Goal: Information Seeking & Learning: Compare options

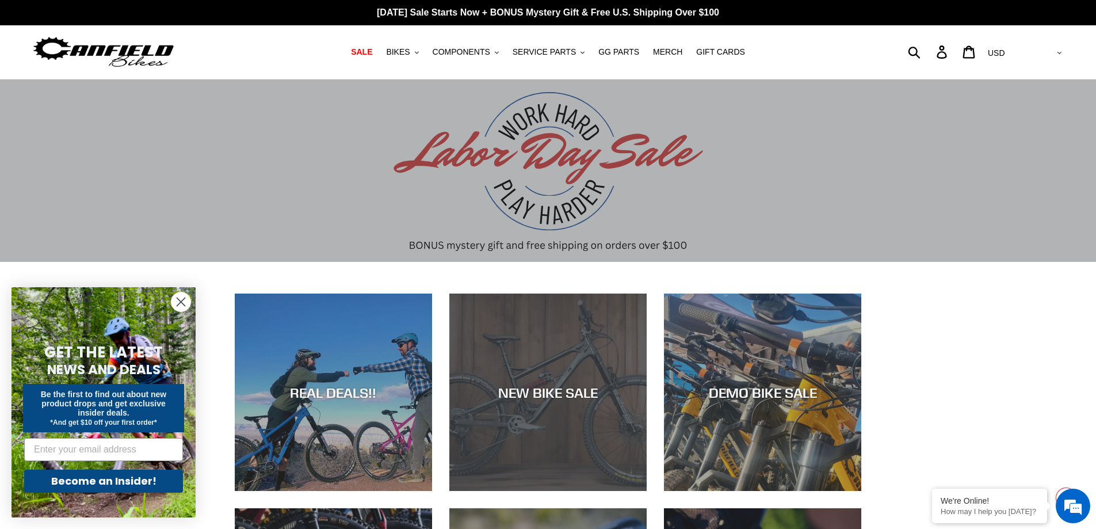
click at [541, 491] on div "NEW BIKE SALE" at bounding box center [547, 491] width 197 height 0
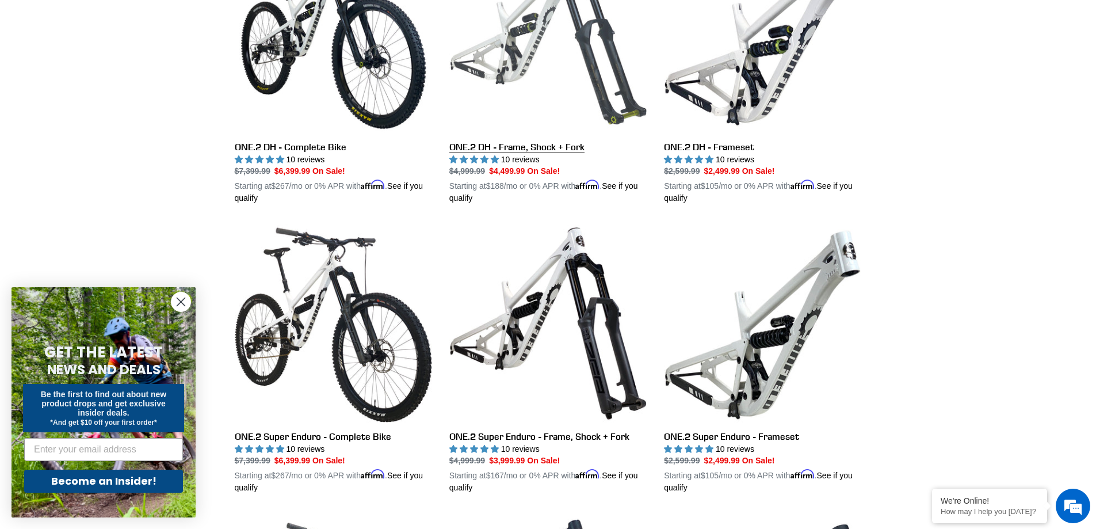
scroll to position [748, 0]
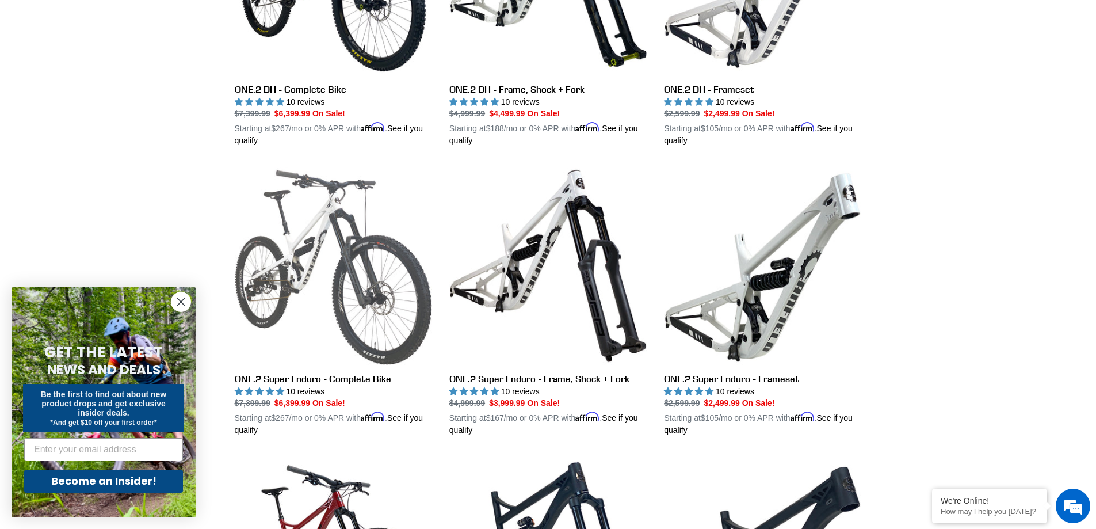
click at [315, 240] on link "ONE.2 Super Enduro - Complete Bike" at bounding box center [333, 301] width 197 height 269
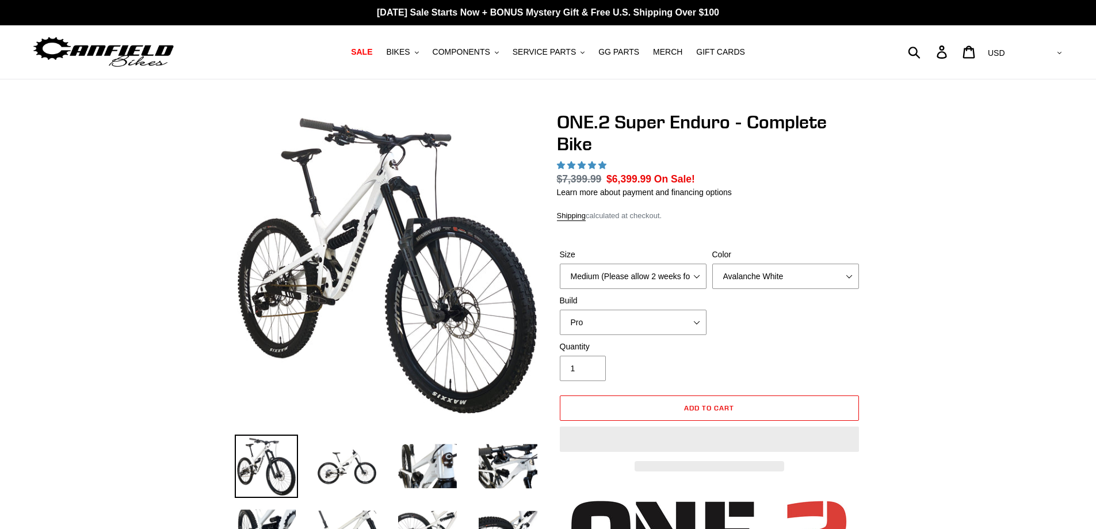
select select "highest-rating"
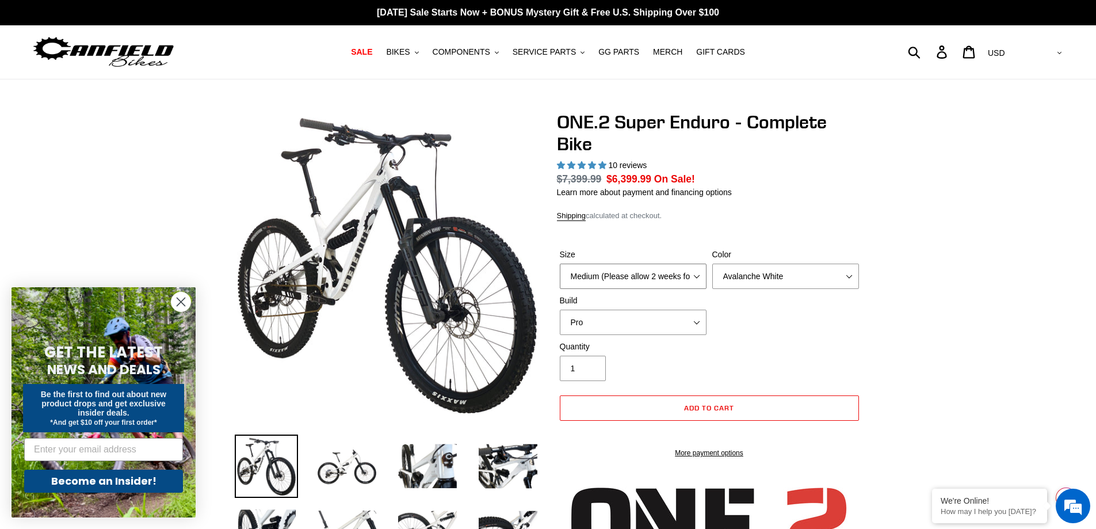
click at [698, 280] on select "Medium (Please allow 2 weeks for delivery) Large (Sold Out)" at bounding box center [633, 276] width 147 height 25
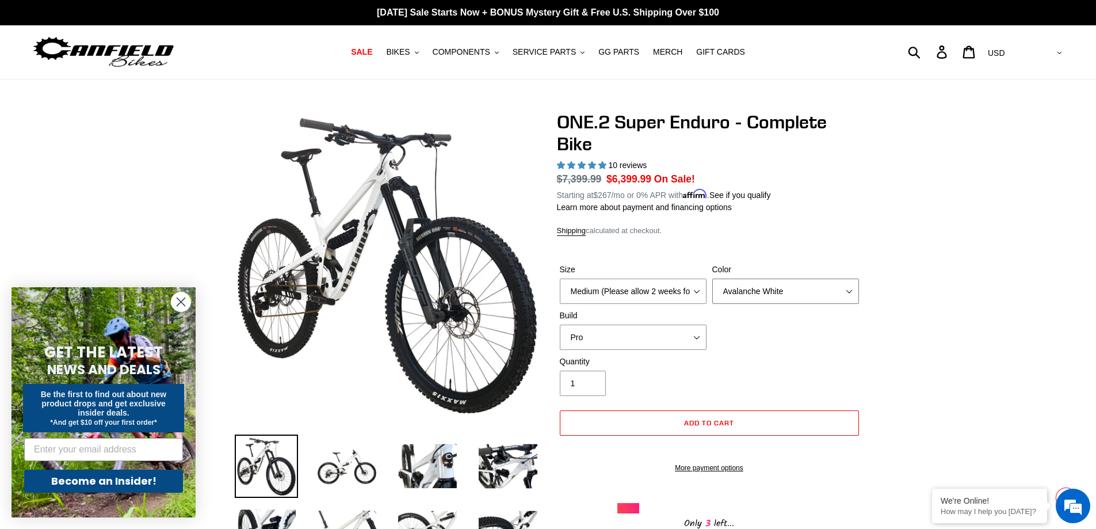
click at [739, 285] on select "Avalanche White Bentonite Grey" at bounding box center [785, 290] width 147 height 25
click at [712, 278] on select "Avalanche White Bentonite Grey" at bounding box center [785, 290] width 147 height 25
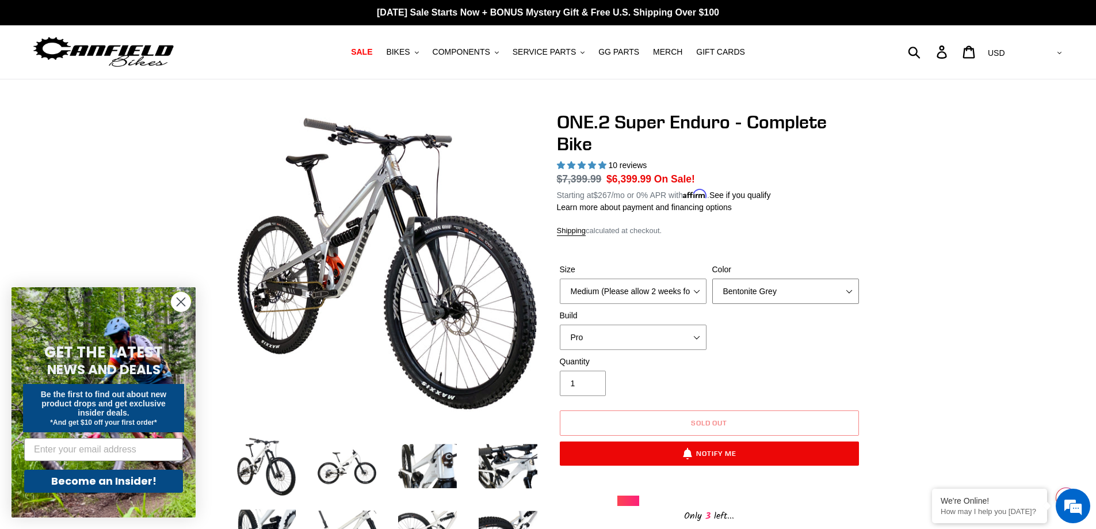
click at [742, 299] on select "Avalanche White Bentonite Grey" at bounding box center [785, 290] width 147 height 25
select select "Avalanche White"
click at [712, 278] on select "Avalanche White Bentonite Grey" at bounding box center [785, 290] width 147 height 25
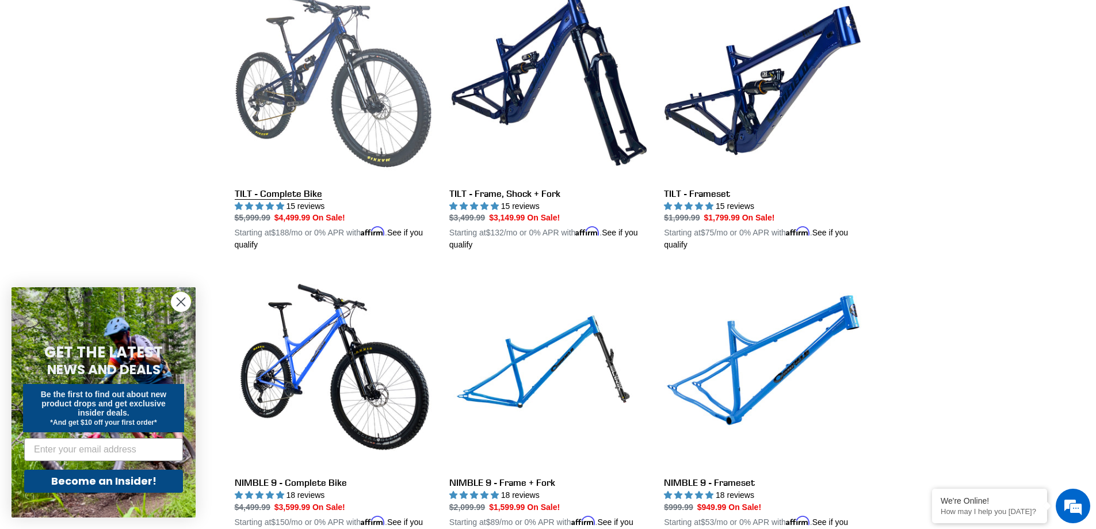
scroll to position [1350, 0]
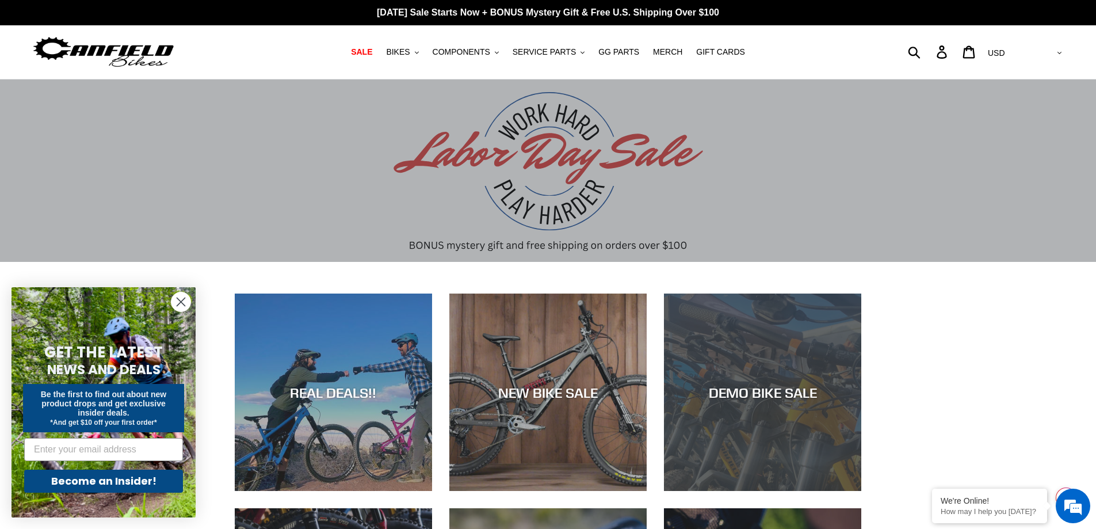
click at [760, 396] on div "DEMO BIKE SALE" at bounding box center [762, 392] width 197 height 17
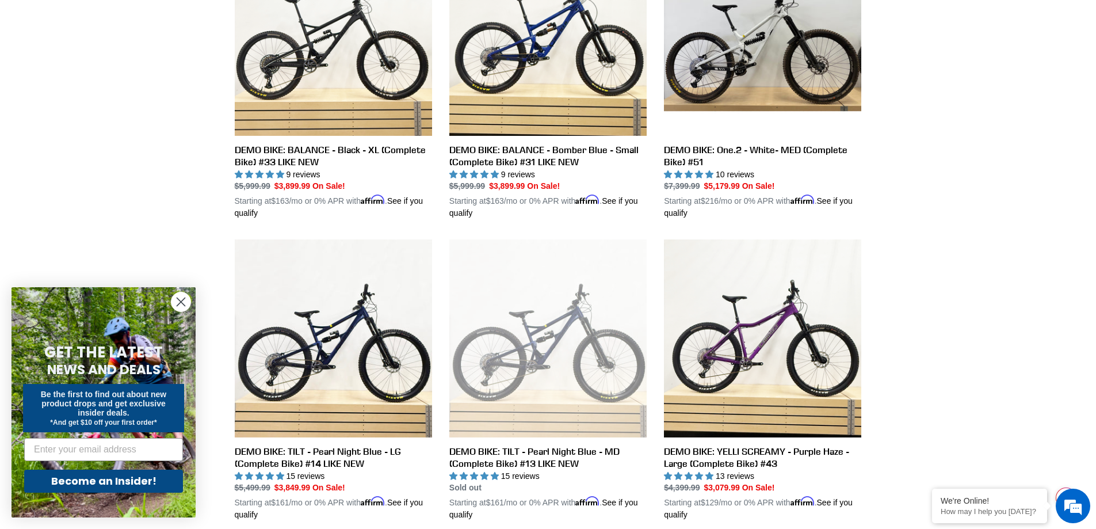
scroll to position [288, 0]
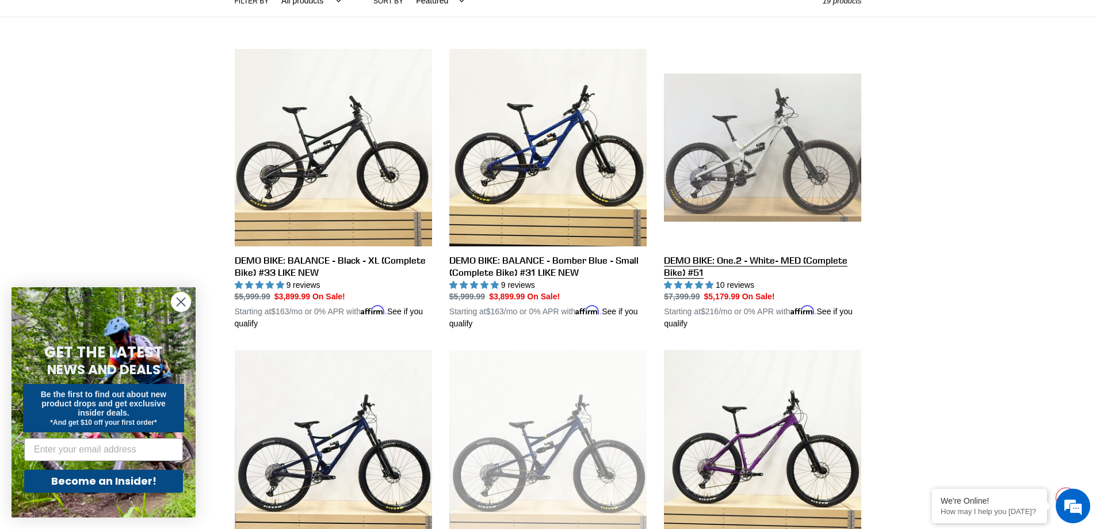
click at [751, 263] on link "DEMO BIKE: One.2 - White- MED (Complete Bike) #51" at bounding box center [762, 189] width 197 height 281
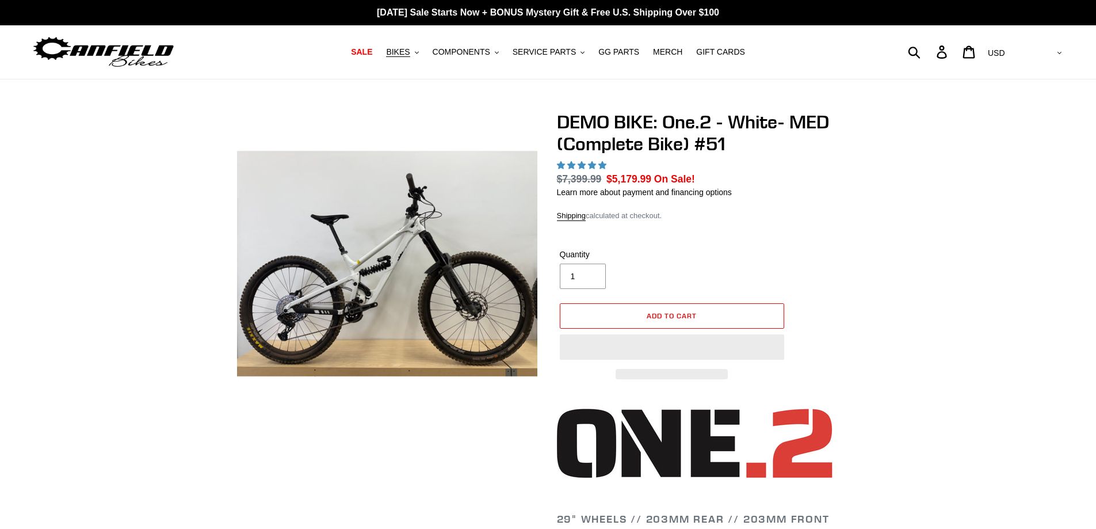
select select "highest-rating"
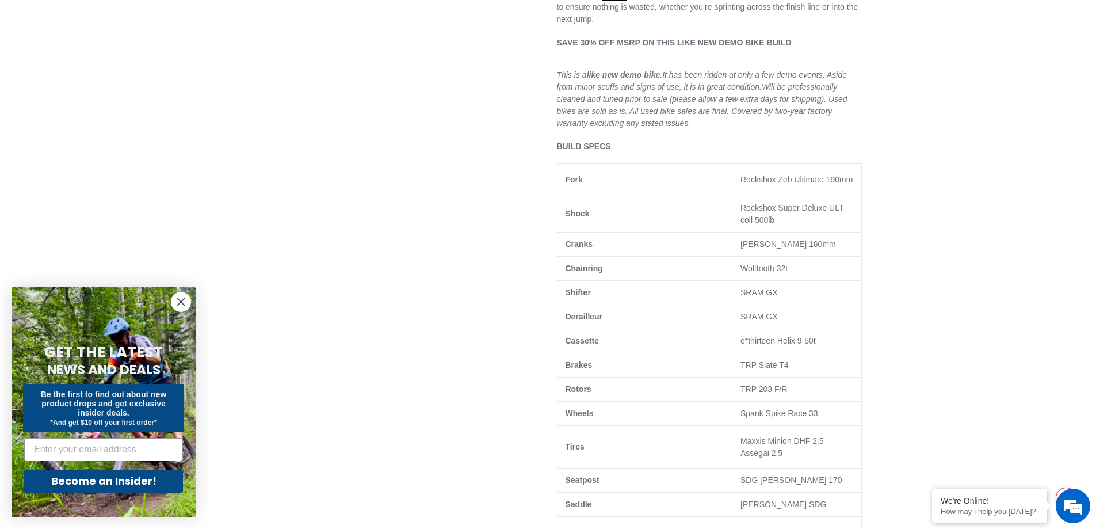
scroll to position [690, 0]
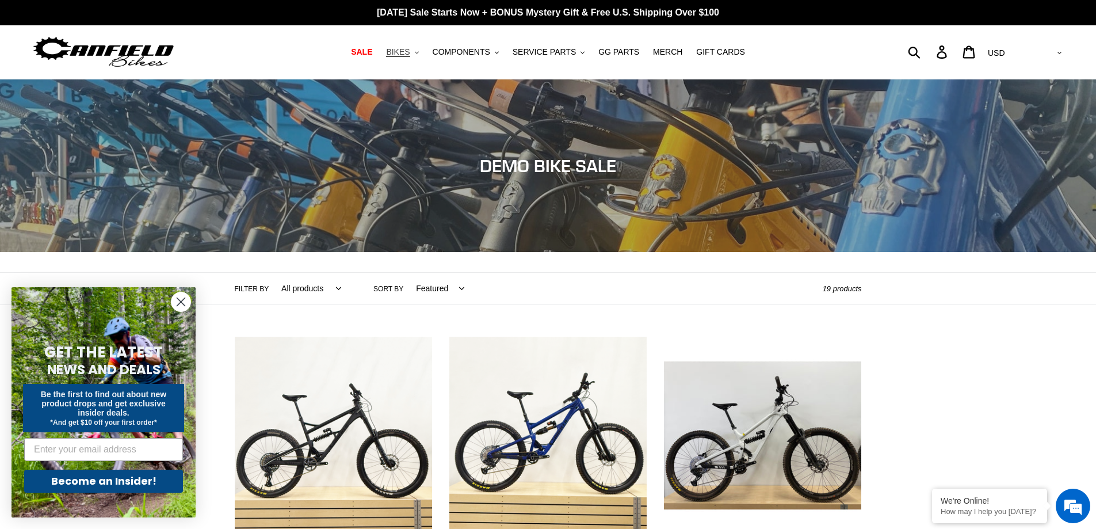
click at [410, 54] on span "BIKES" at bounding box center [398, 52] width 24 height 10
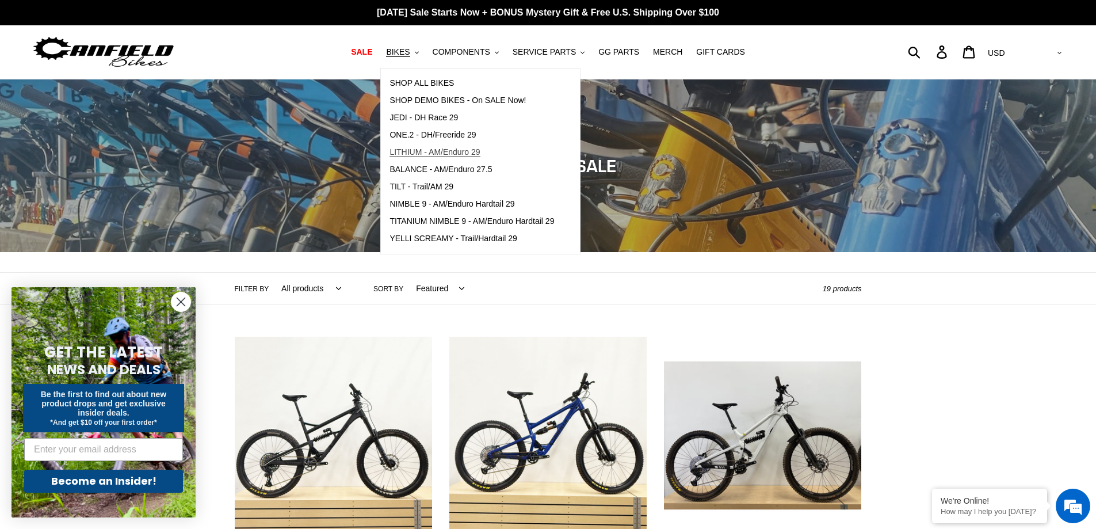
click at [449, 152] on span "LITHIUM - AM/Enduro 29" at bounding box center [434, 152] width 90 height 10
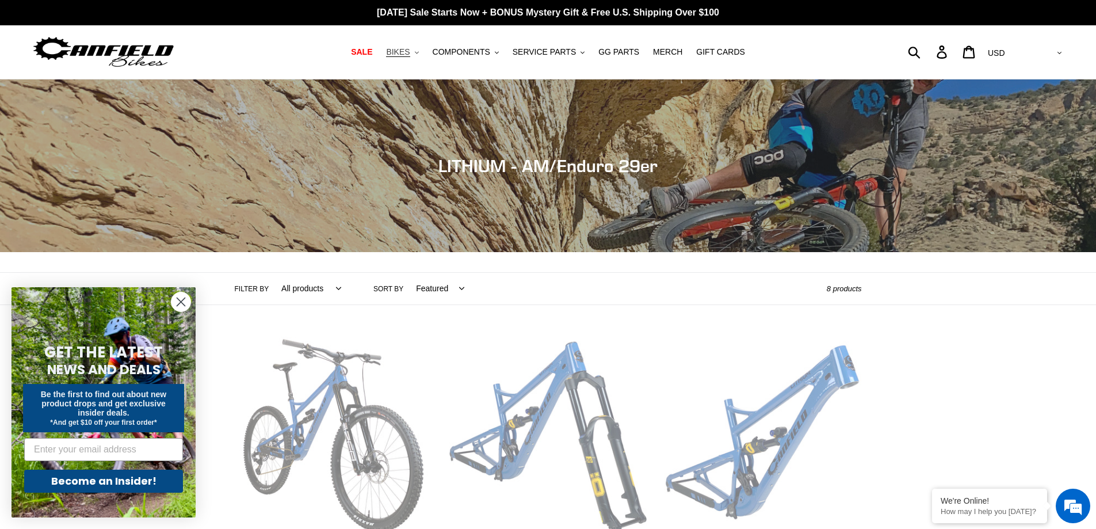
click at [410, 54] on span "BIKES" at bounding box center [398, 52] width 24 height 10
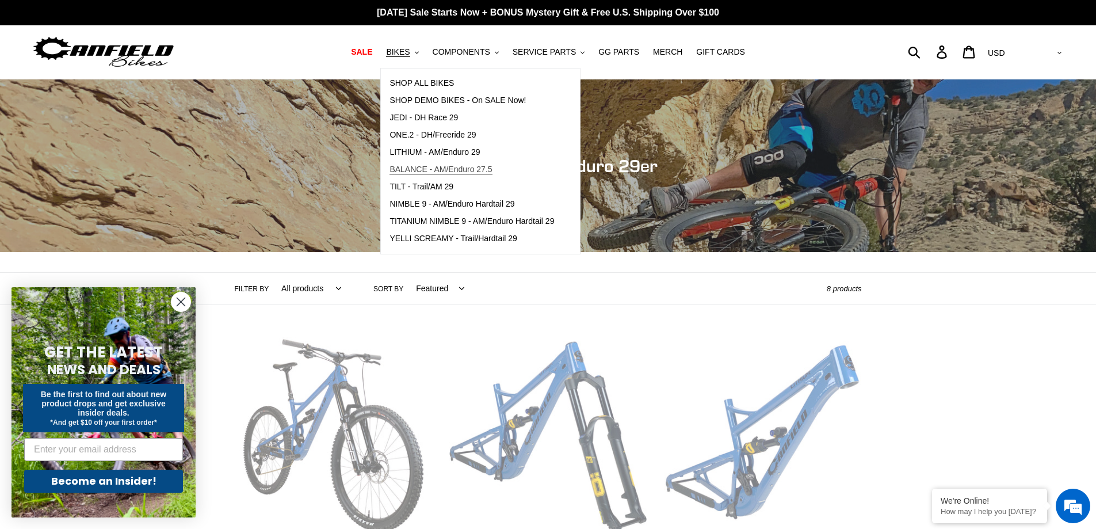
click at [455, 169] on span "BALANCE - AM/Enduro 27.5" at bounding box center [440, 170] width 102 height 10
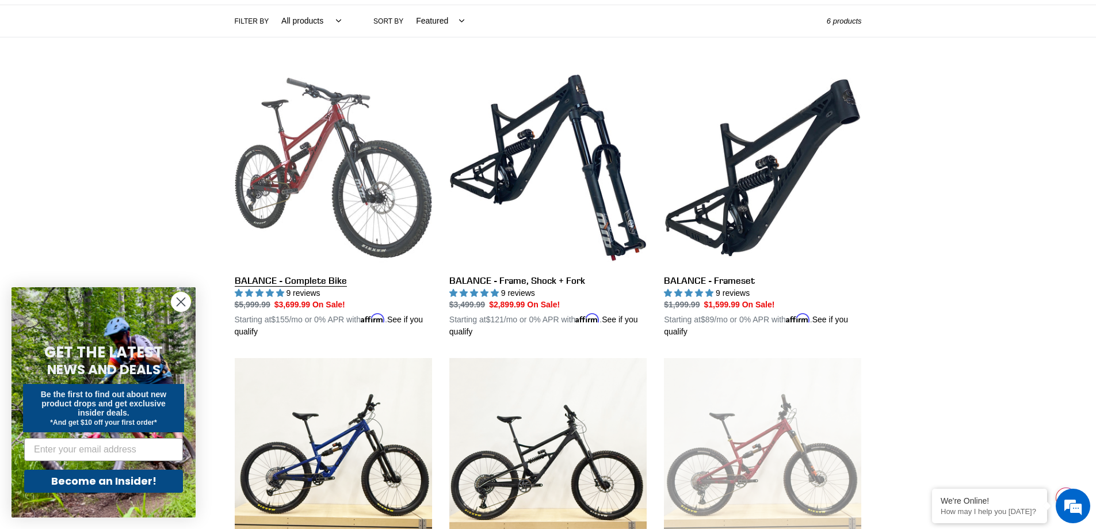
scroll to position [230, 0]
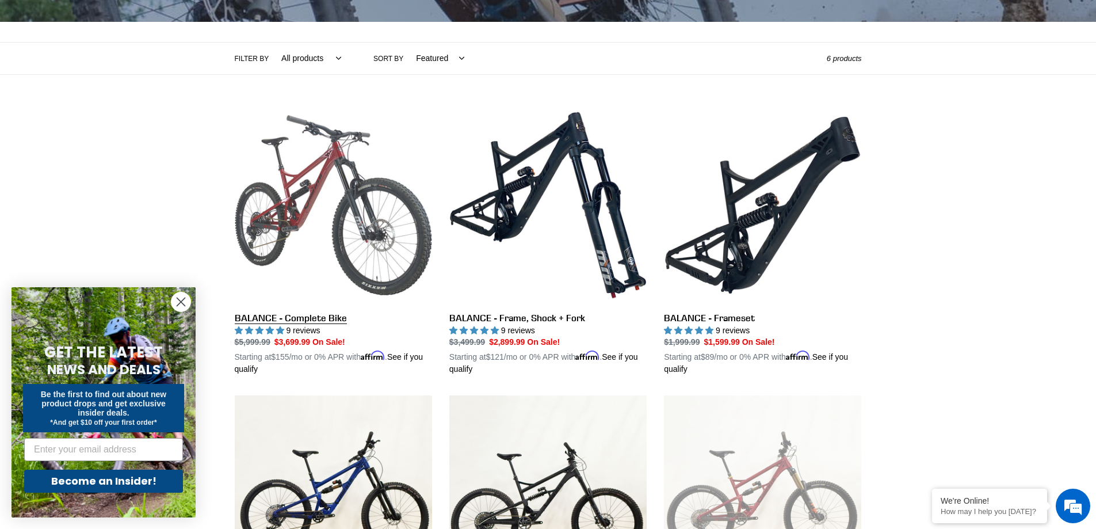
click at [297, 194] on link "BALANCE - Complete Bike" at bounding box center [333, 240] width 197 height 269
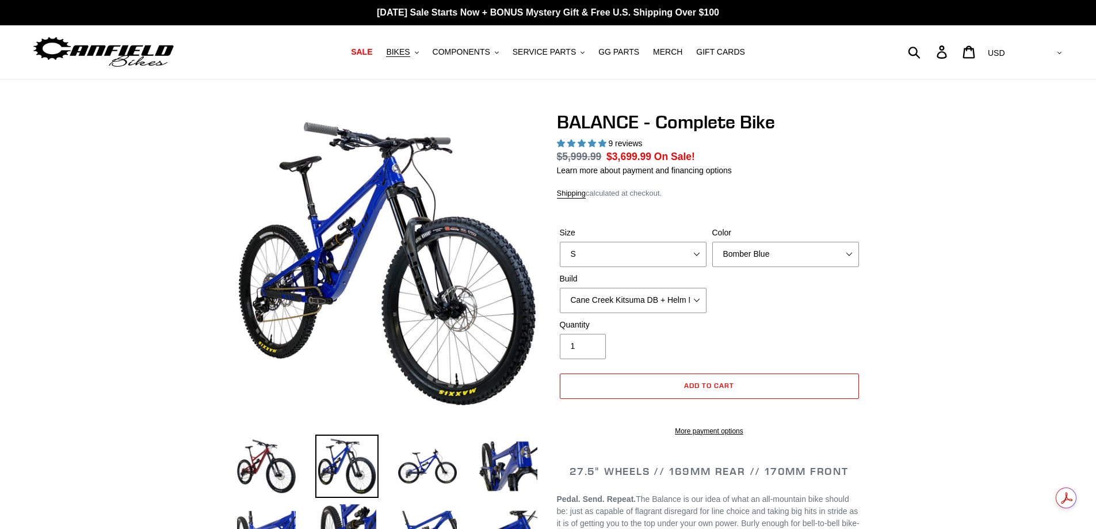
select select "highest-rating"
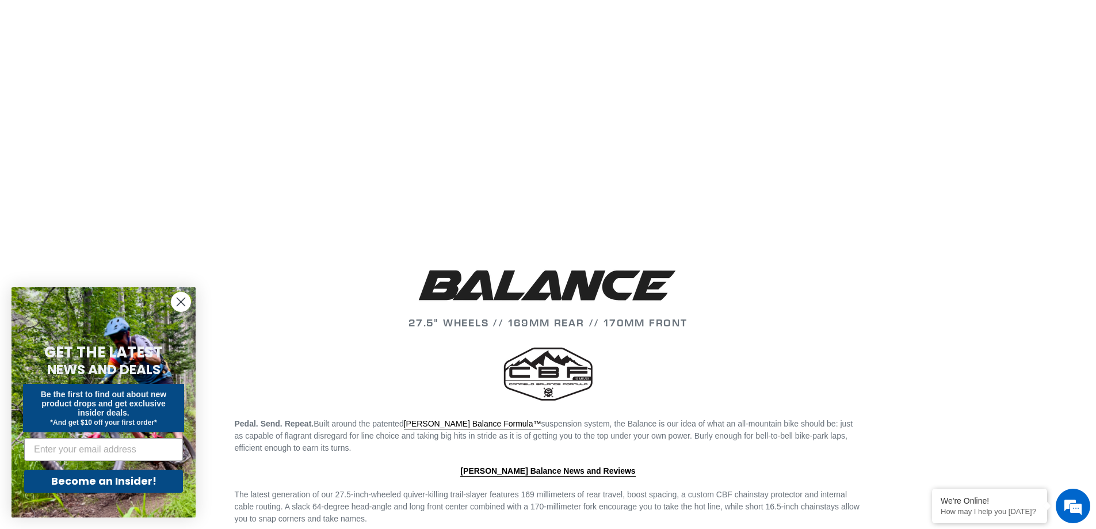
scroll to position [1093, 0]
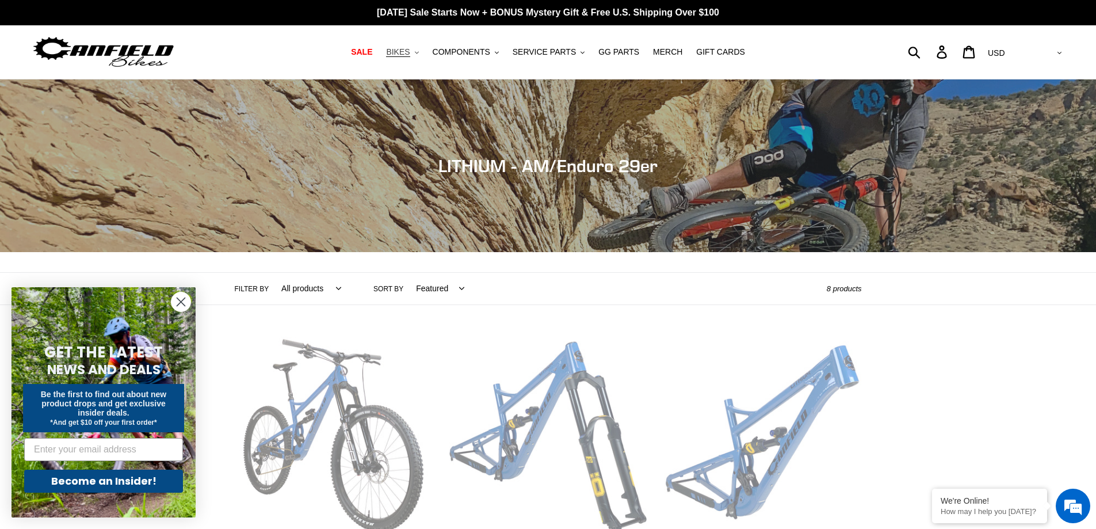
click at [410, 54] on span "BIKES" at bounding box center [398, 52] width 24 height 10
